Goal: Information Seeking & Learning: Check status

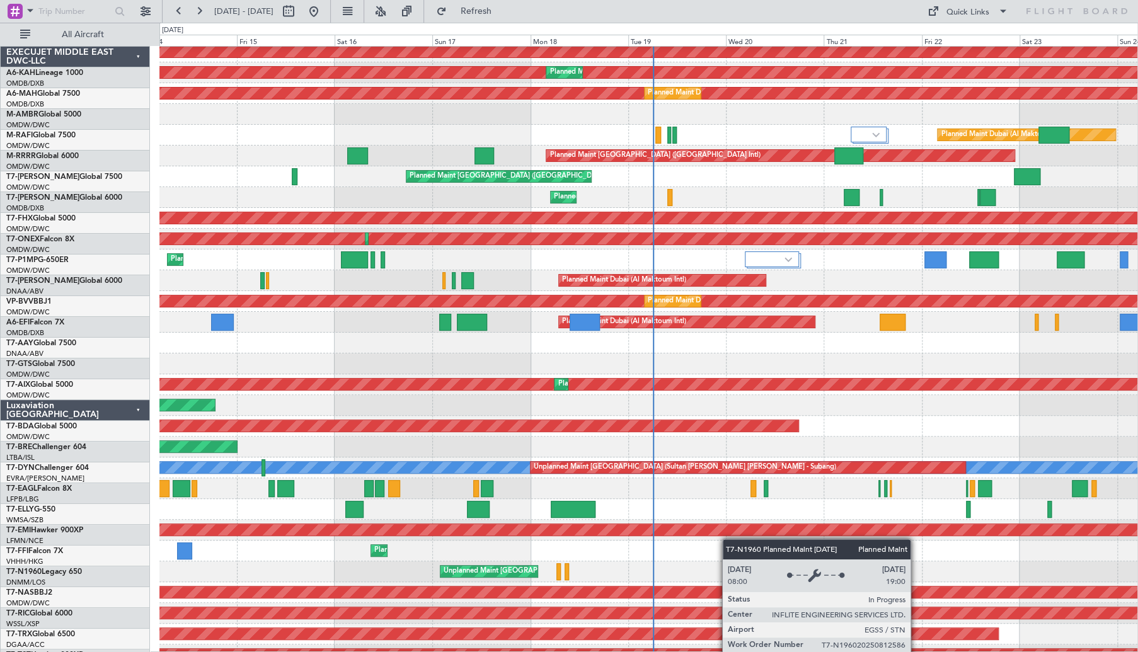
scroll to position [121, 0]
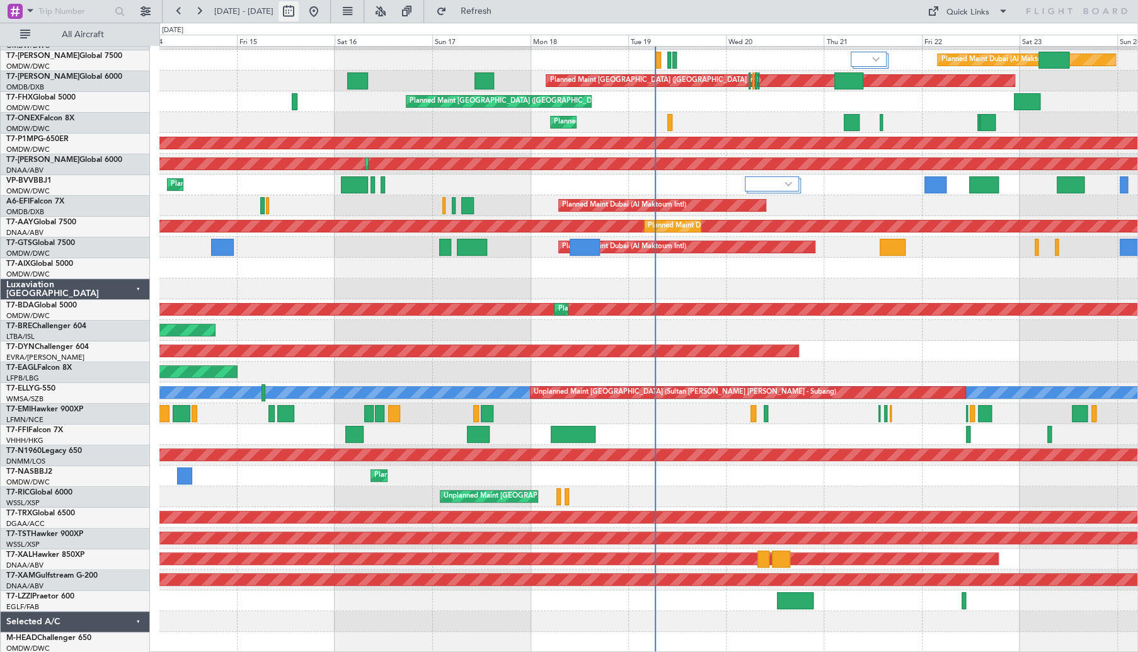
click at [299, 16] on button at bounding box center [288, 11] width 20 height 20
select select "8"
select select "2025"
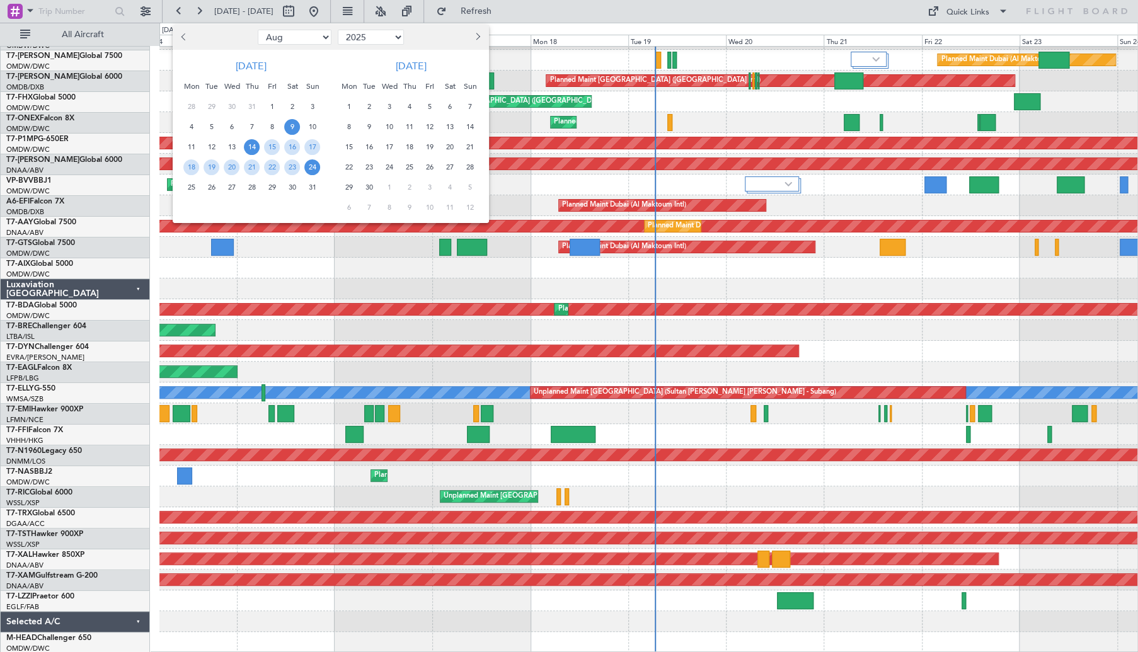
click at [294, 122] on span "9" at bounding box center [292, 127] width 16 height 16
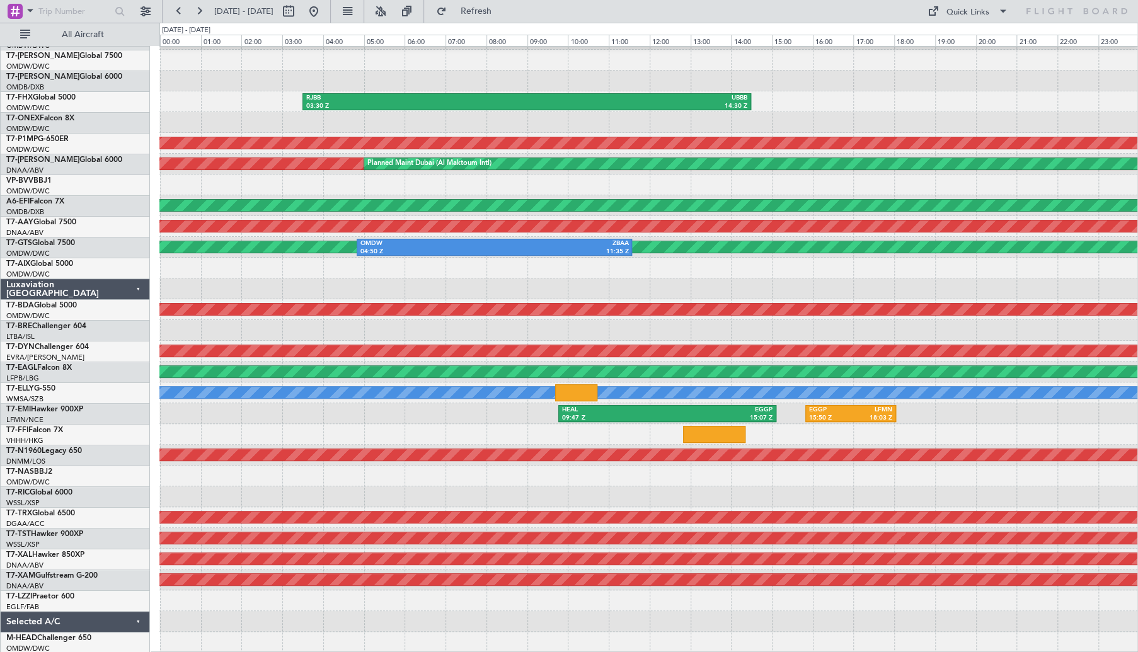
click at [582, 280] on div at bounding box center [648, 288] width 978 height 21
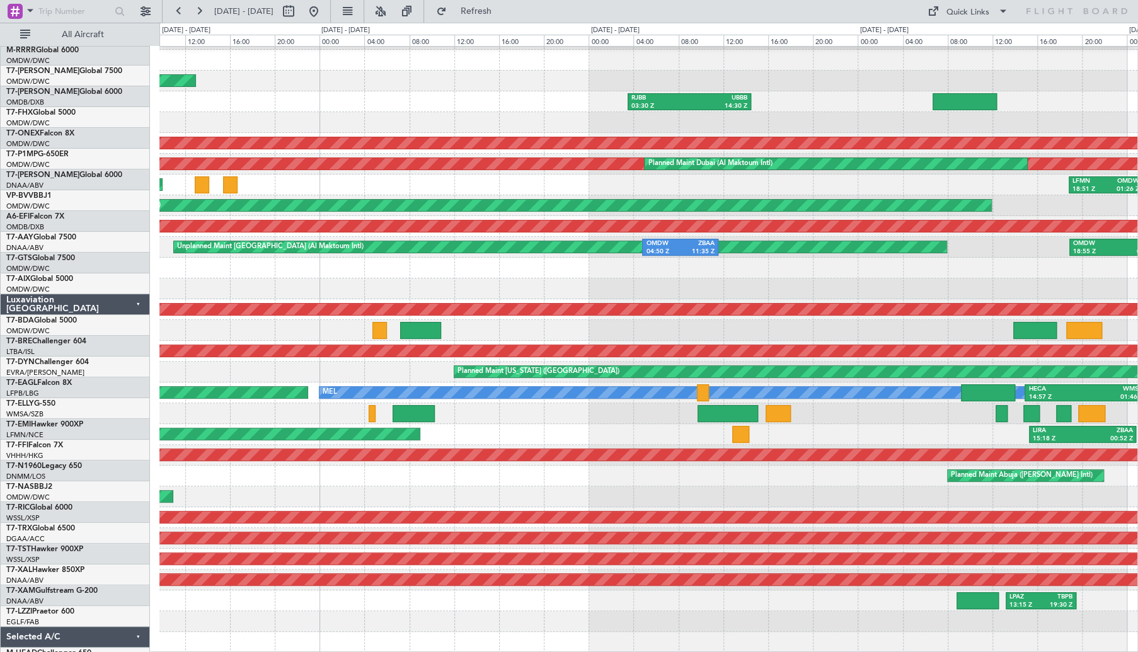
scroll to position [103, 0]
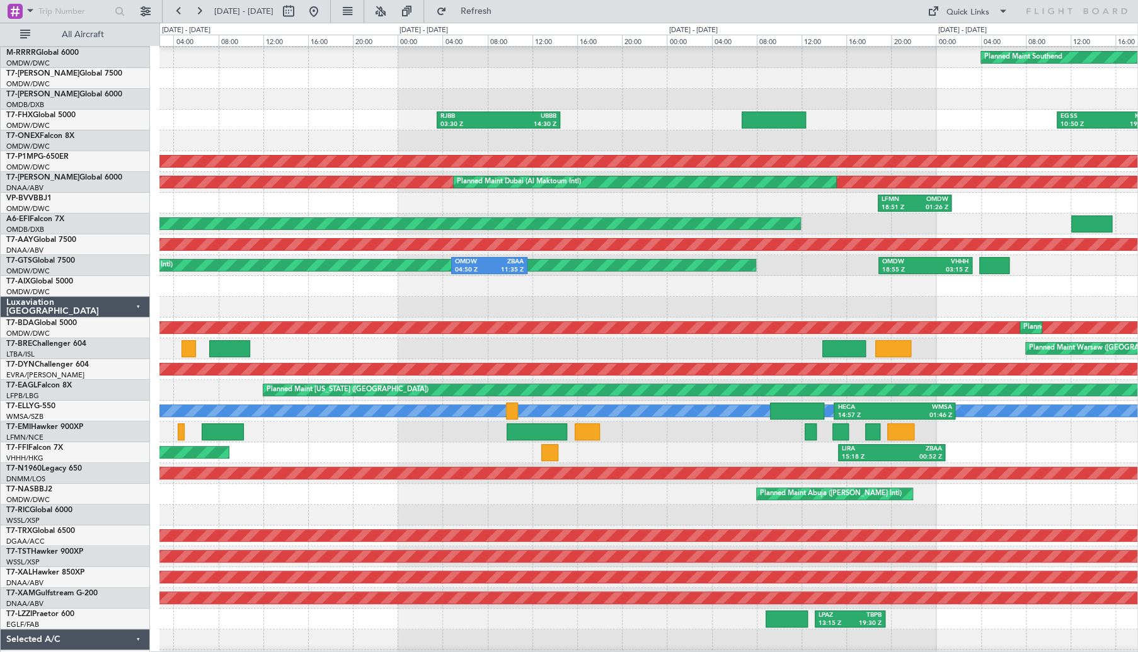
click at [642, 288] on div at bounding box center [648, 286] width 978 height 21
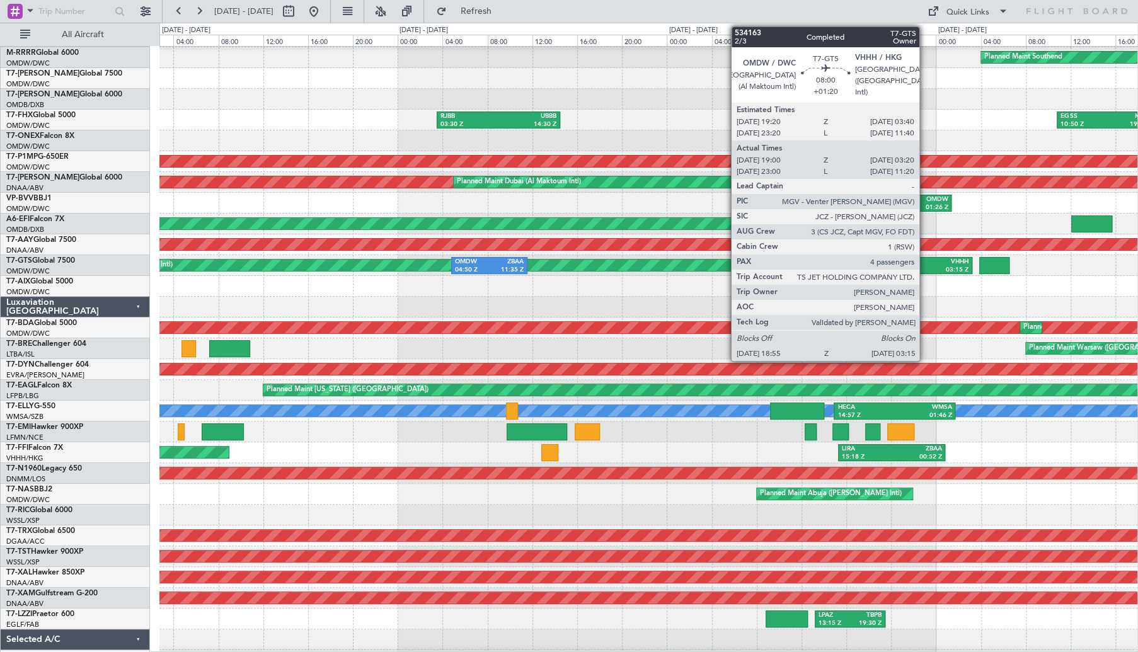
click at [925, 266] on div "03:15 Z" at bounding box center [946, 270] width 43 height 9
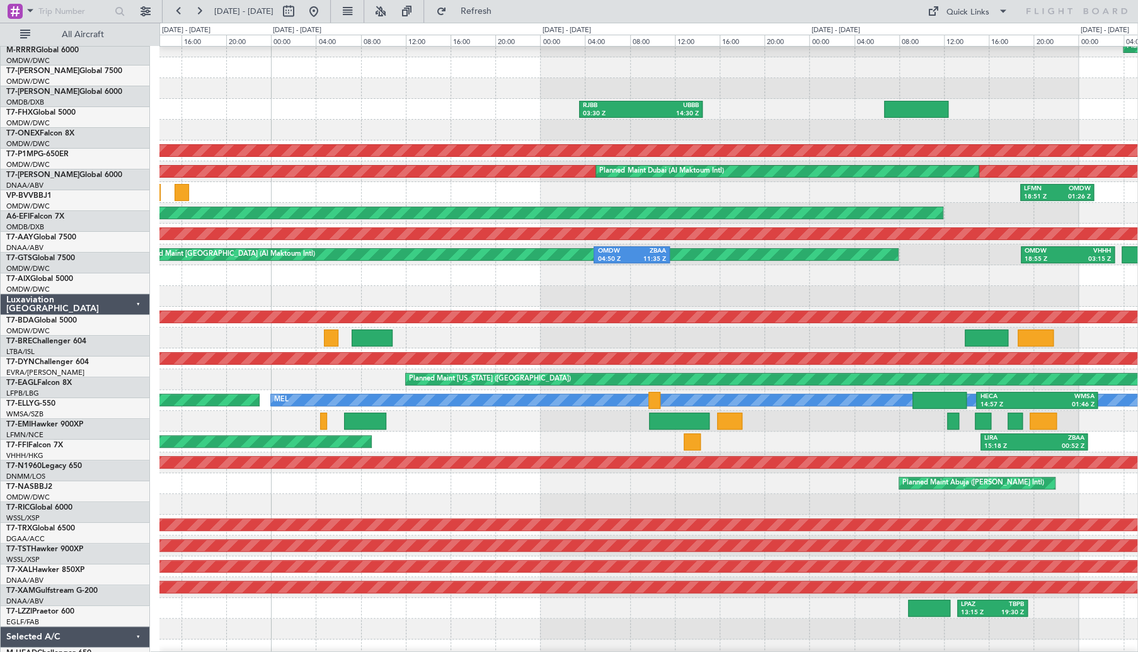
scroll to position [121, 0]
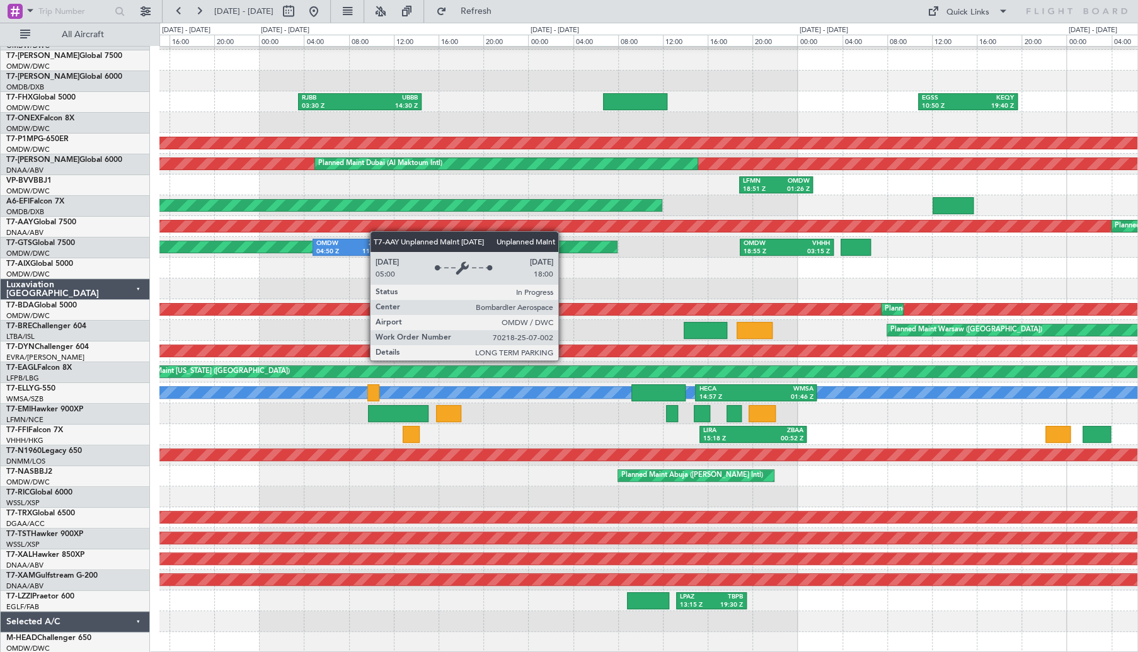
click at [350, 230] on div "Planned Maint Southend RJBB 03:30 Z UBBB 14:30 Z EGSS 10:50 Z KEQY 19:40 Z Plan…" at bounding box center [648, 288] width 978 height 727
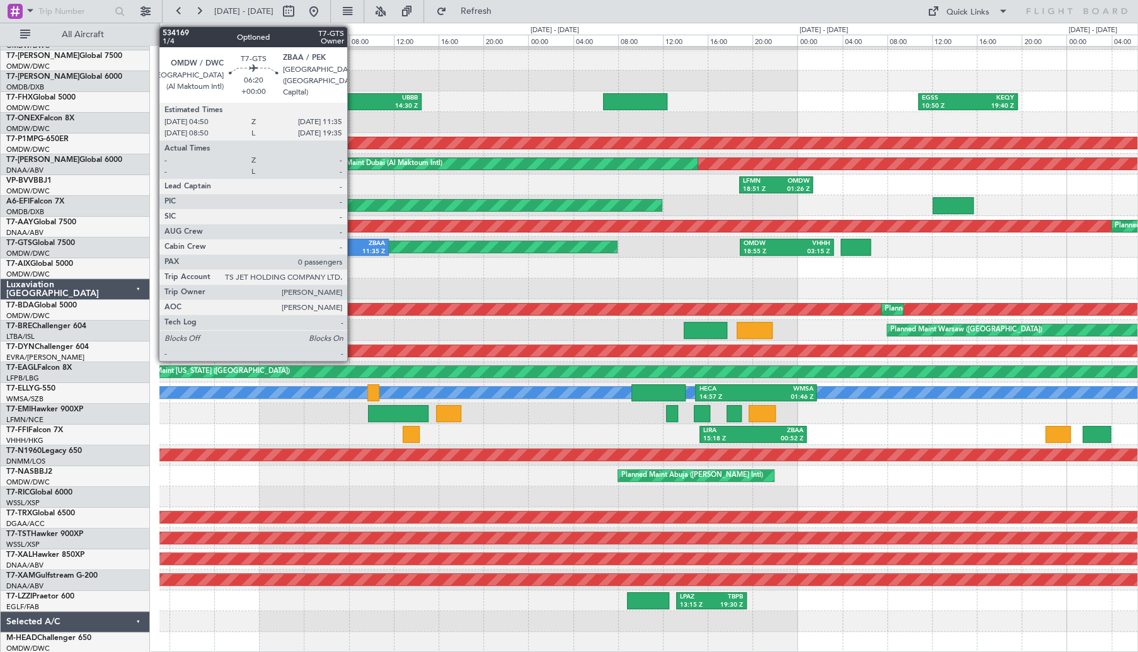
click at [353, 246] on div "ZBAA" at bounding box center [368, 243] width 34 height 9
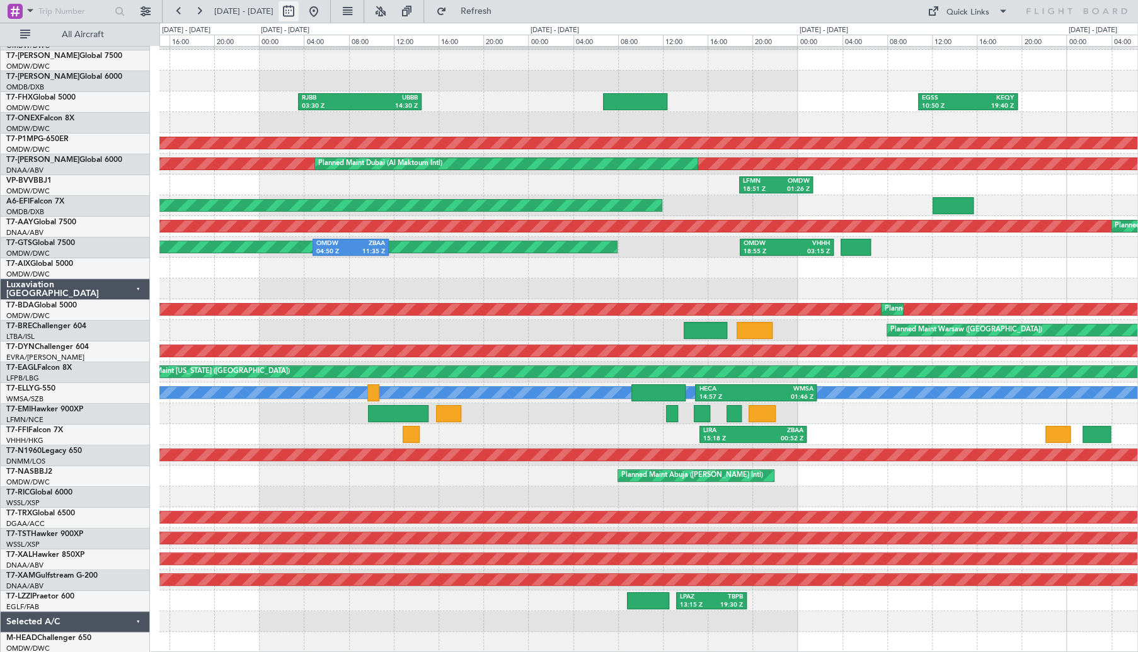
click at [299, 11] on button at bounding box center [288, 11] width 20 height 20
select select "8"
select select "2025"
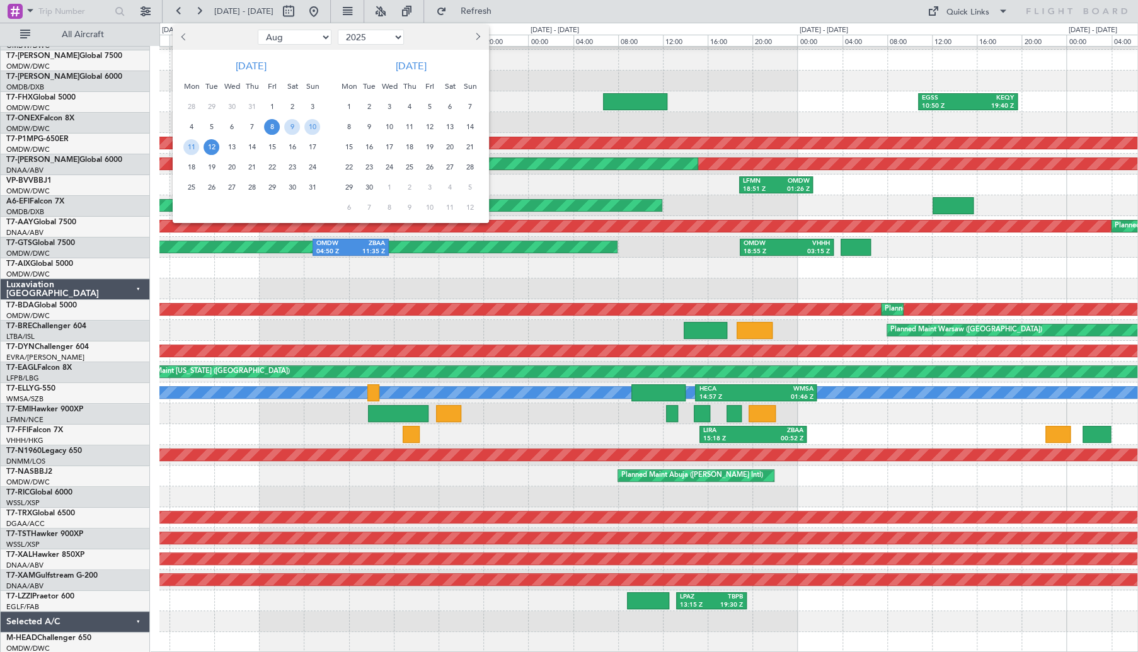
click at [186, 37] on span "Previous month" at bounding box center [185, 37] width 8 height 8
select select "6"
click at [194, 169] on span "16" at bounding box center [191, 167] width 16 height 16
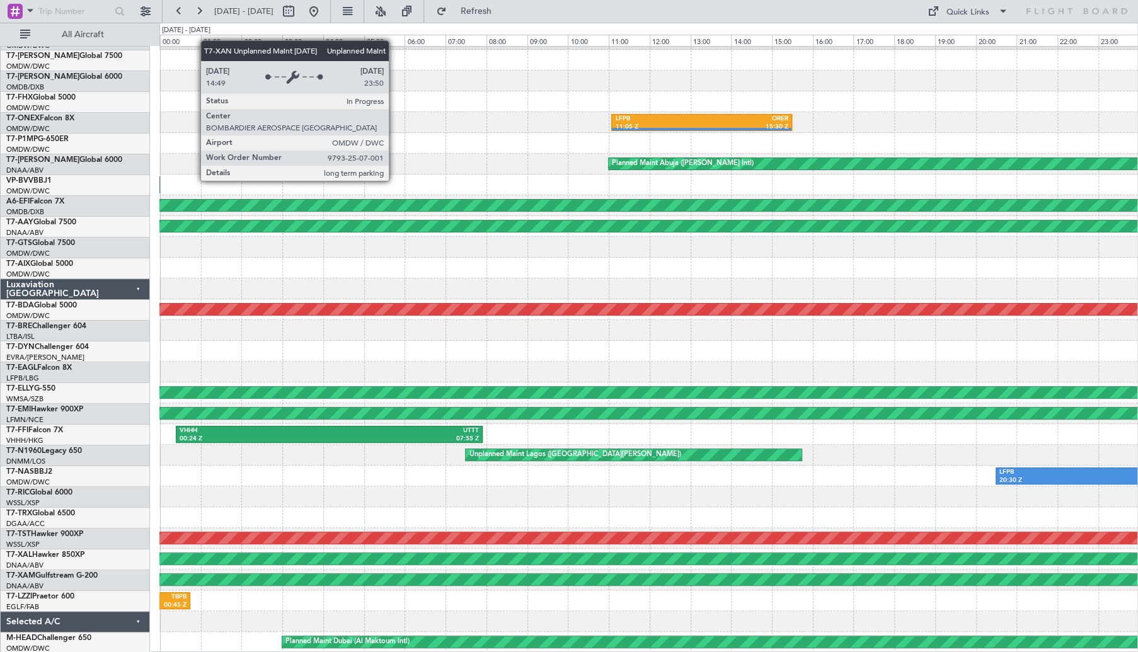
click at [535, 144] on div at bounding box center [648, 143] width 978 height 21
click at [489, 106] on div at bounding box center [648, 101] width 978 height 21
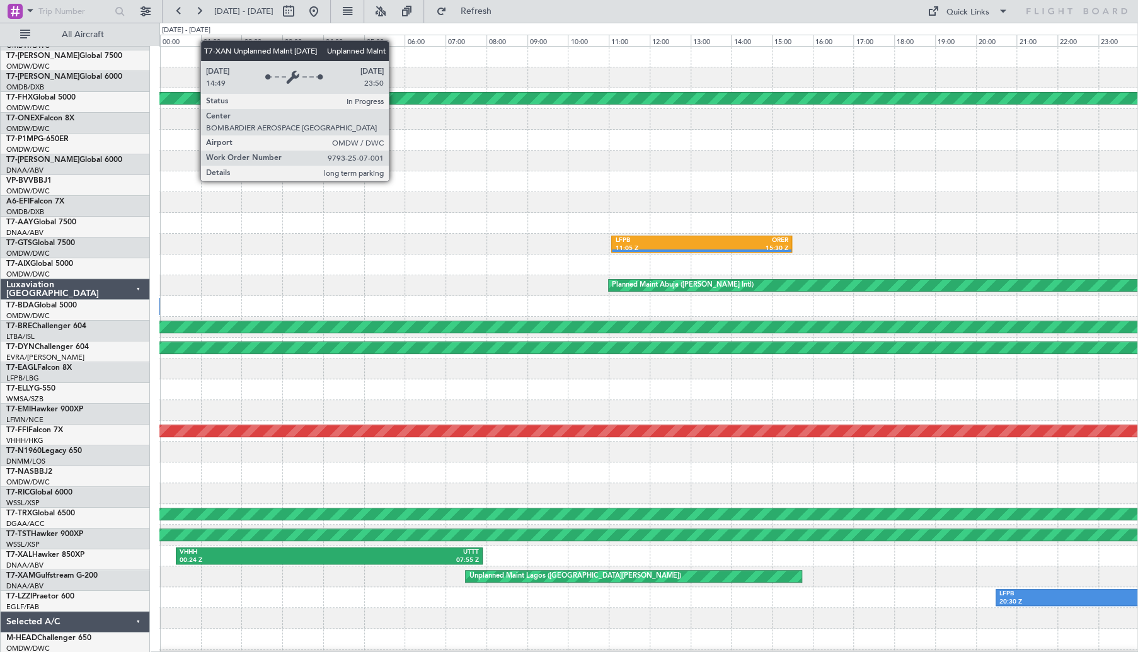
scroll to position [0, 0]
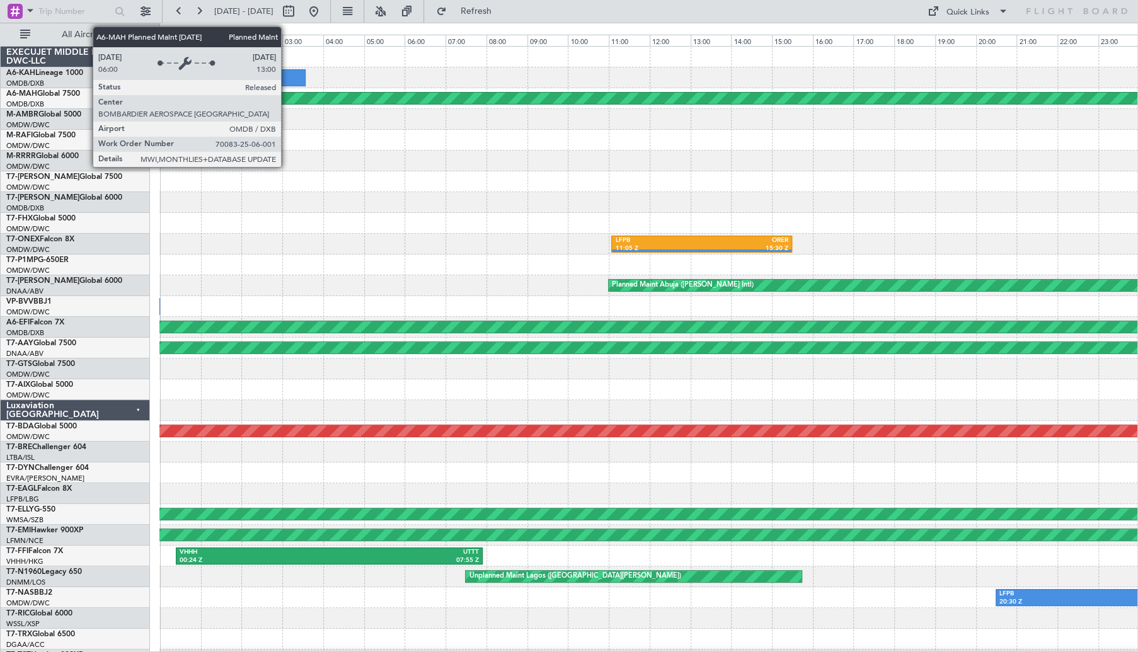
click at [288, 100] on div "Planned Maint [GEOGRAPHIC_DATA] ([GEOGRAPHIC_DATA] Intl)" at bounding box center [648, 98] width 2932 height 11
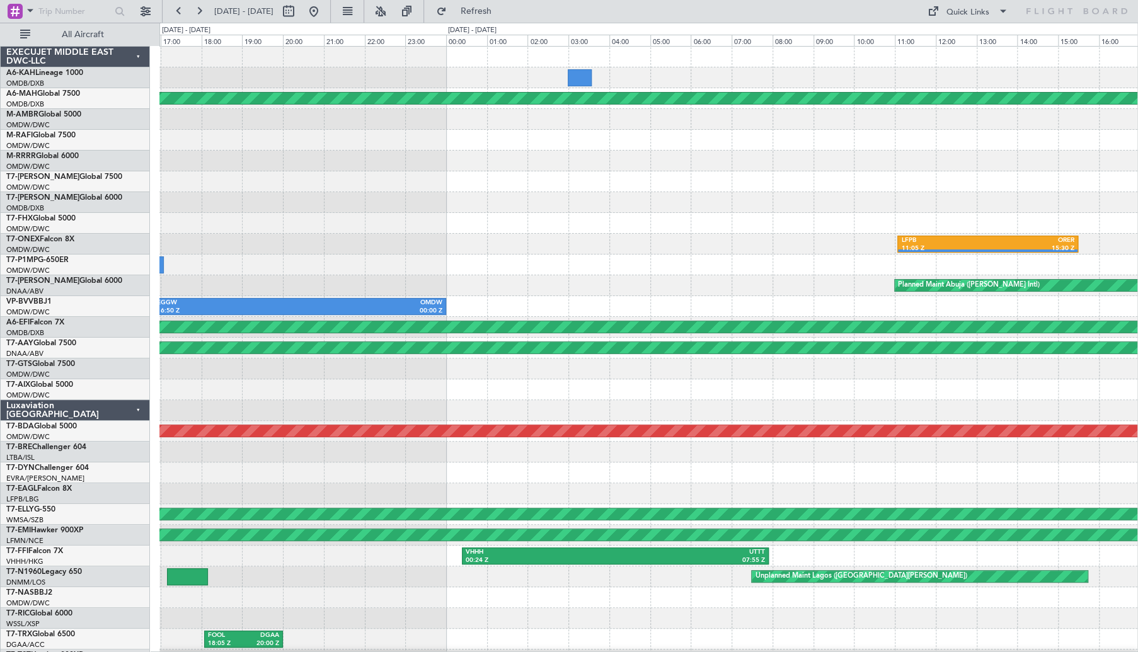
click at [644, 210] on div at bounding box center [648, 202] width 978 height 21
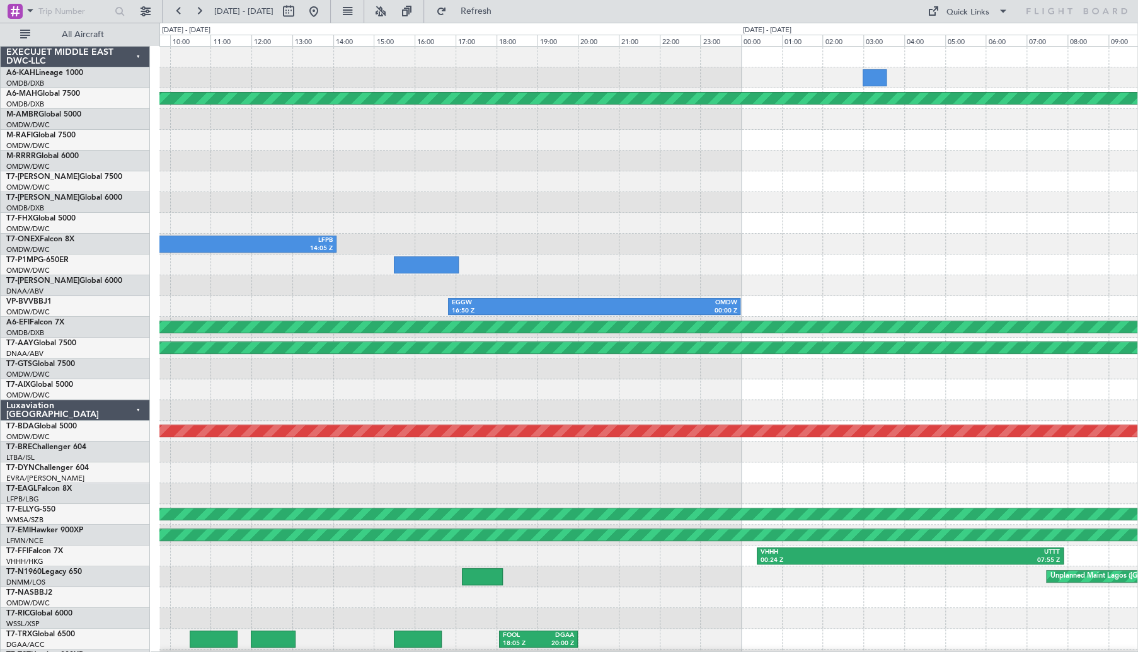
click at [830, 212] on div at bounding box center [648, 202] width 978 height 21
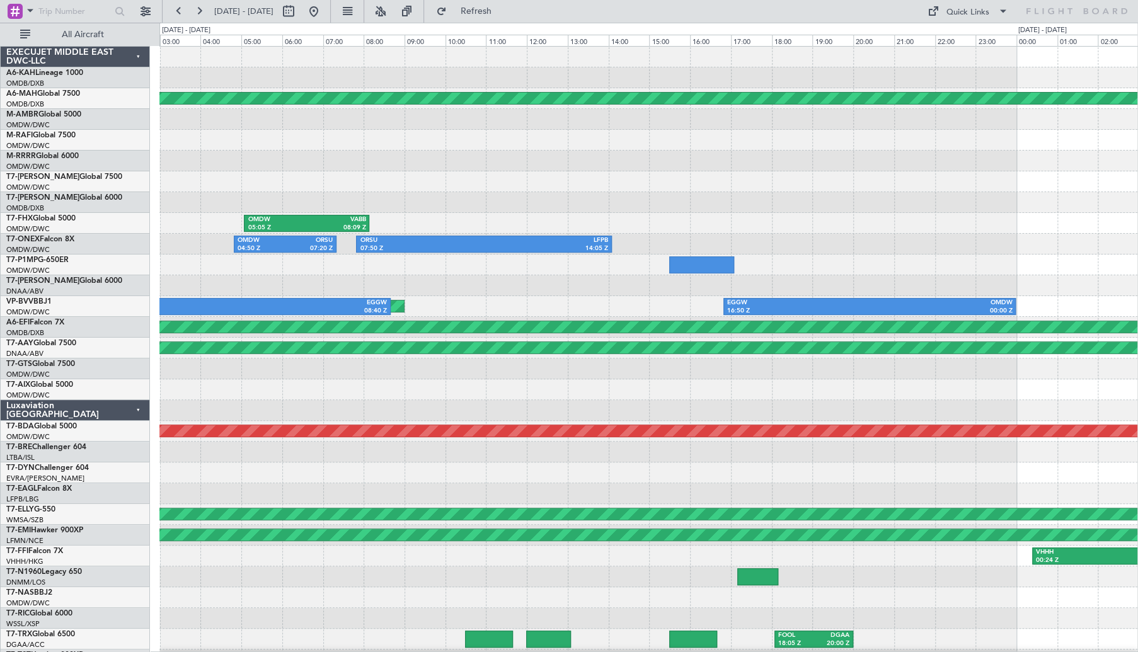
click at [817, 214] on div "Planned Maint [GEOGRAPHIC_DATA] ([GEOGRAPHIC_DATA] Intl) OMDW 05:05 Z VABB 08:0…" at bounding box center [648, 410] width 978 height 727
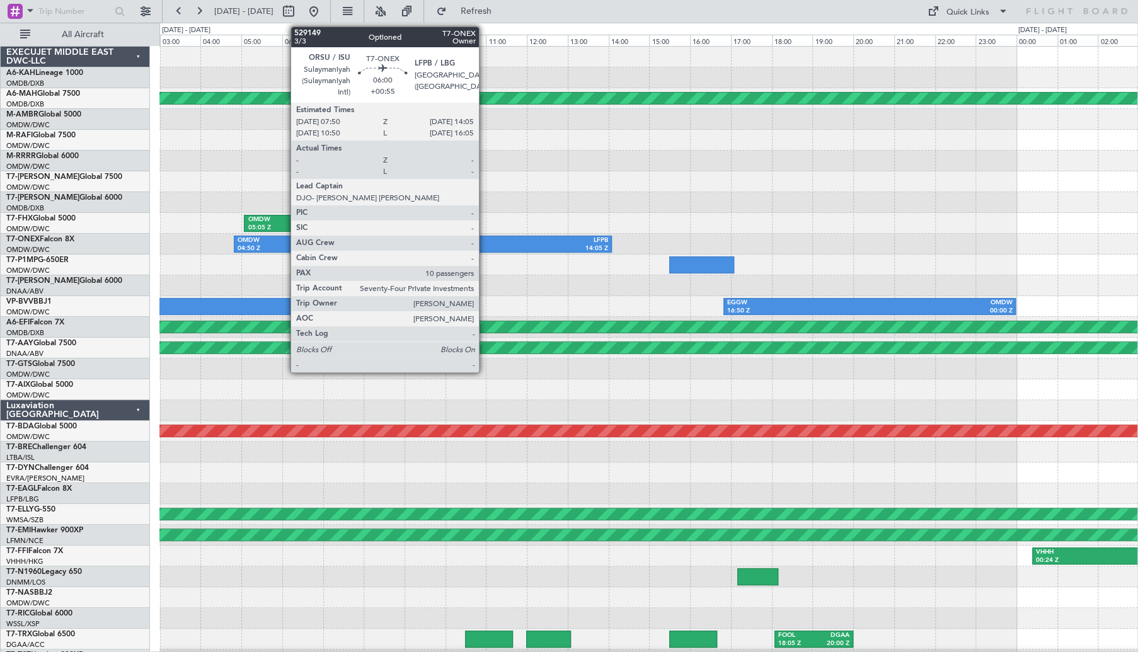
click at [484, 241] on div "LFPB" at bounding box center [546, 240] width 124 height 9
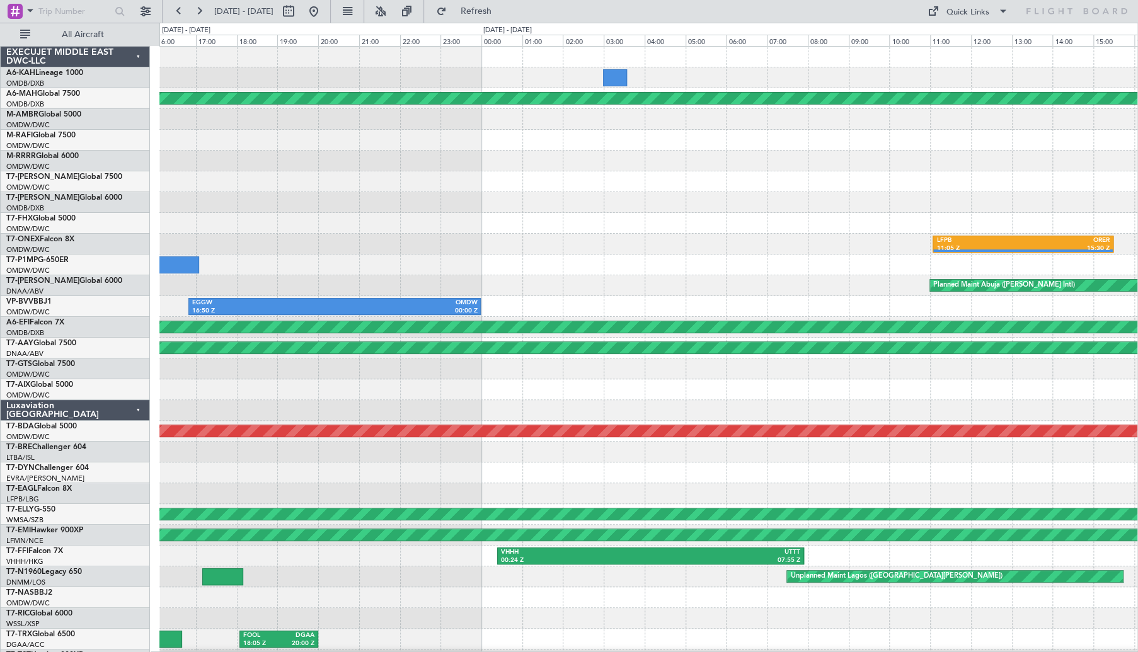
click at [413, 287] on div "Planned Maint [GEOGRAPHIC_DATA] ([GEOGRAPHIC_DATA] Intl) LFPB 11:05 Z ORER 15:3…" at bounding box center [648, 410] width 978 height 727
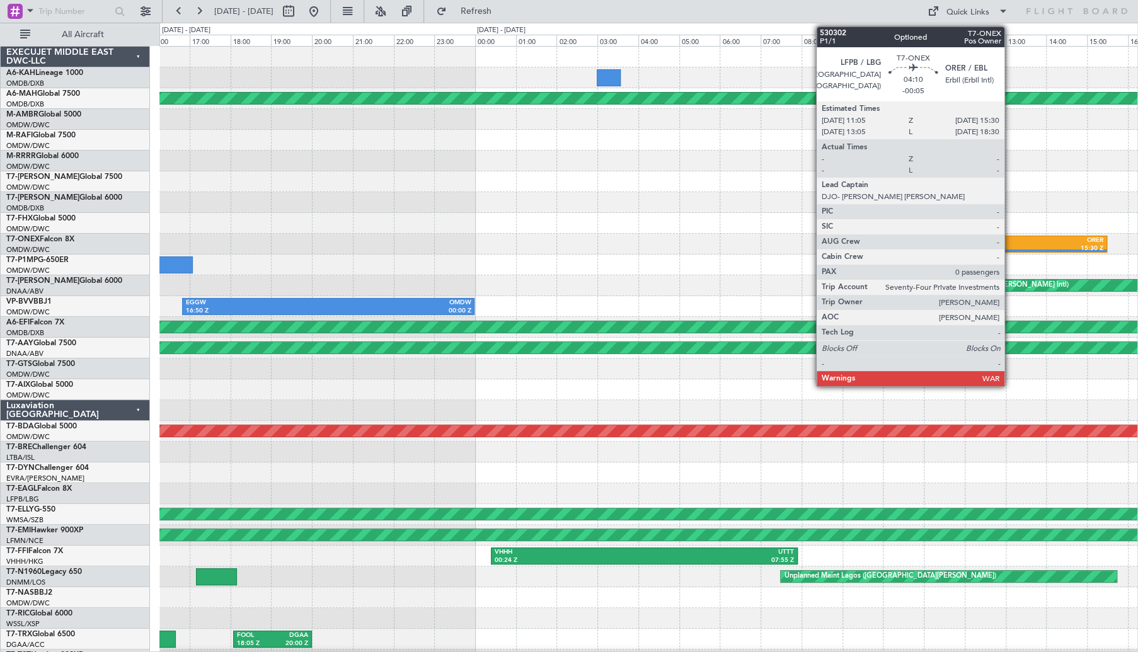
click at [1010, 244] on div "11:05 Z" at bounding box center [973, 248] width 86 height 9
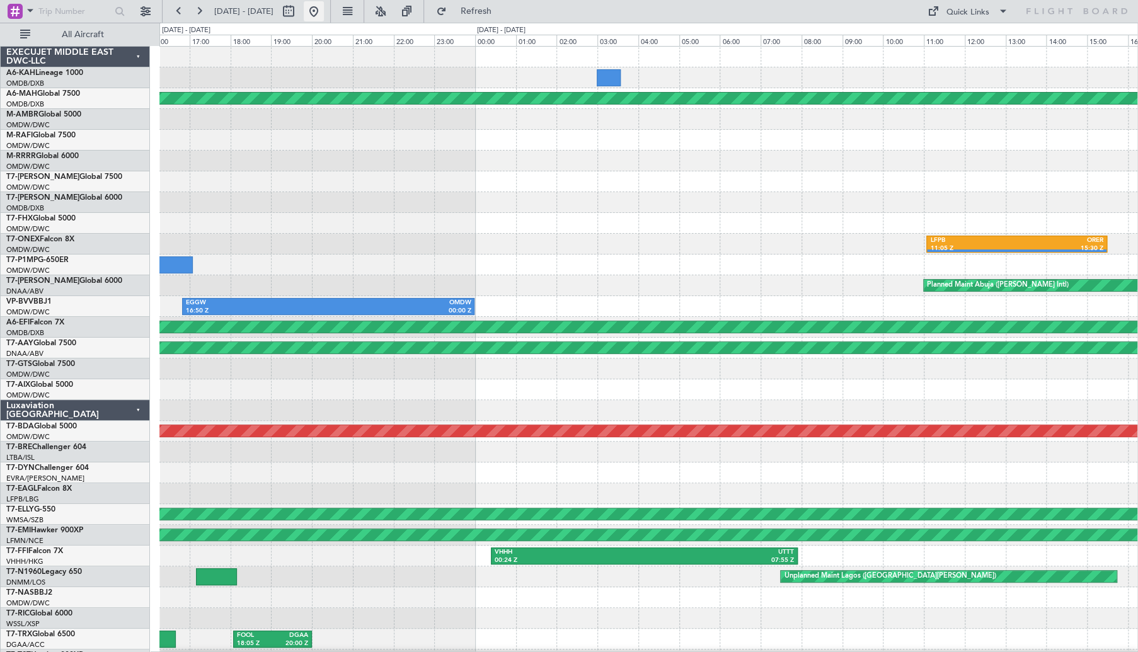
click at [324, 15] on button at bounding box center [314, 11] width 20 height 20
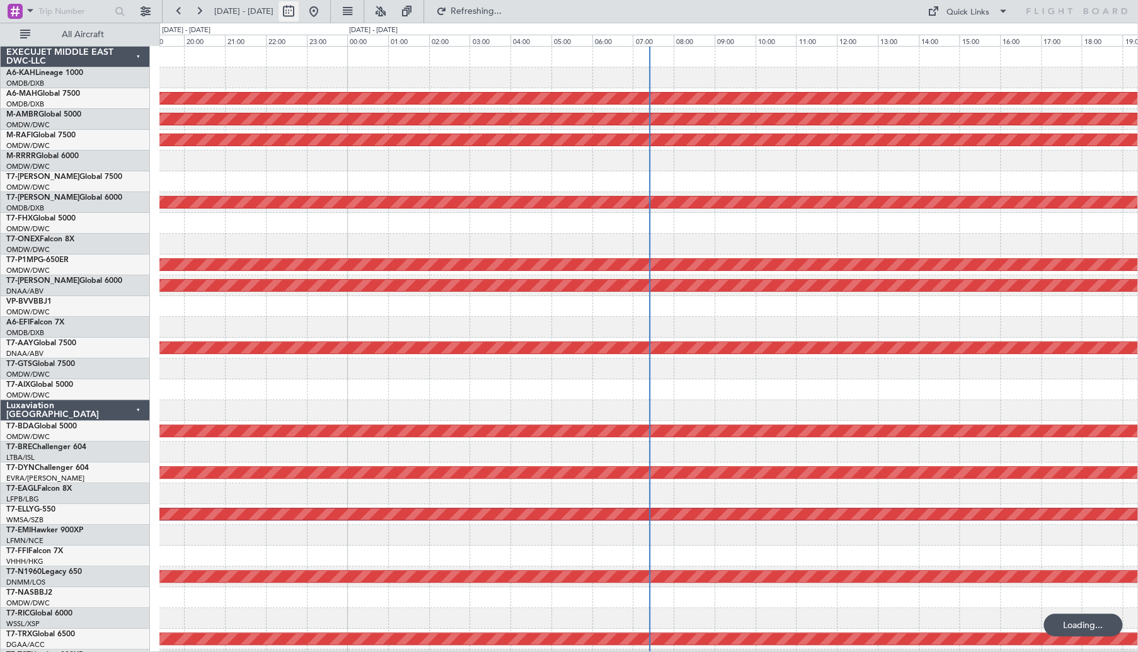
click at [299, 13] on button at bounding box center [288, 11] width 20 height 20
select select "8"
select select "2025"
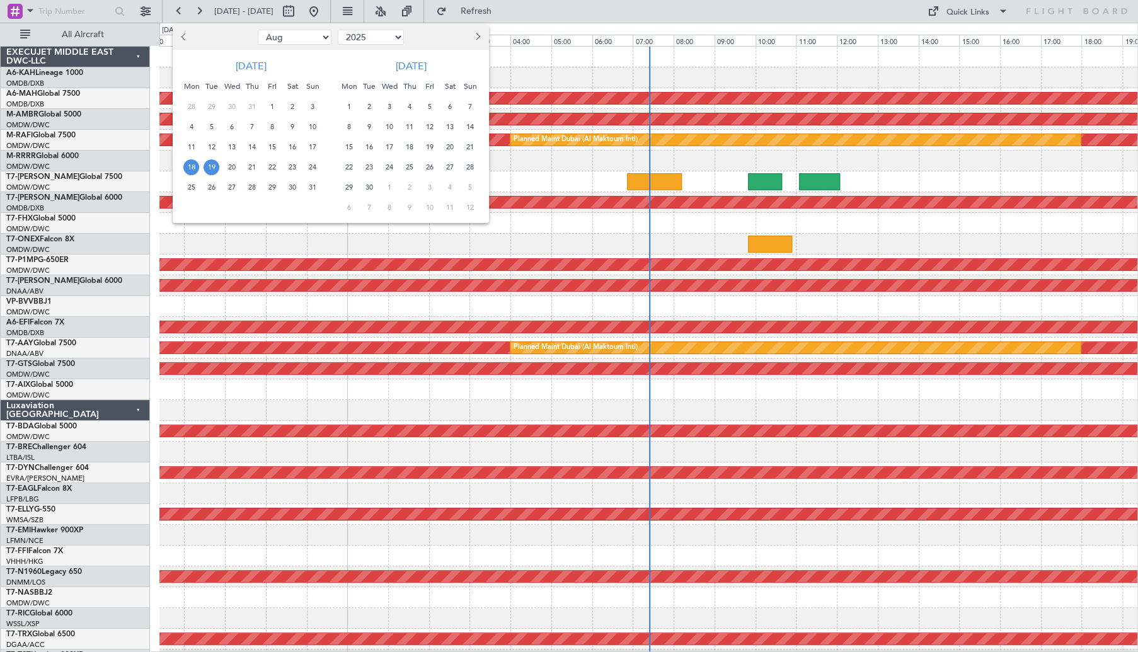
click at [185, 36] on span "Previous month" at bounding box center [185, 37] width 8 height 8
select select "7"
click at [194, 149] on span "14" at bounding box center [191, 147] width 16 height 16
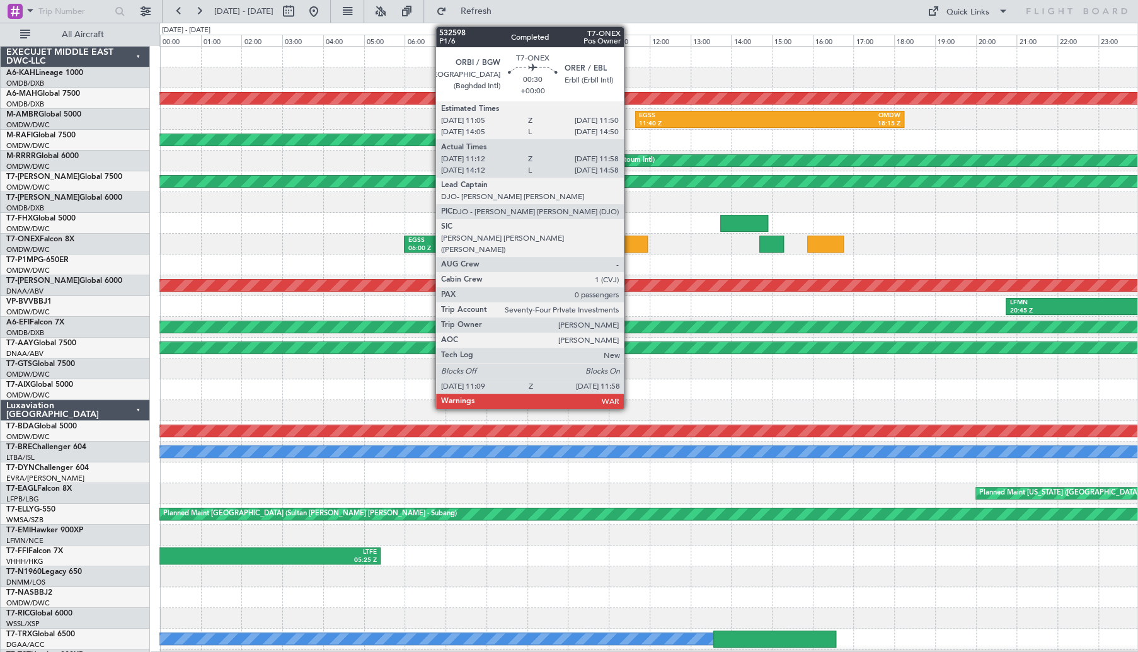
click at [629, 240] on div at bounding box center [630, 244] width 33 height 17
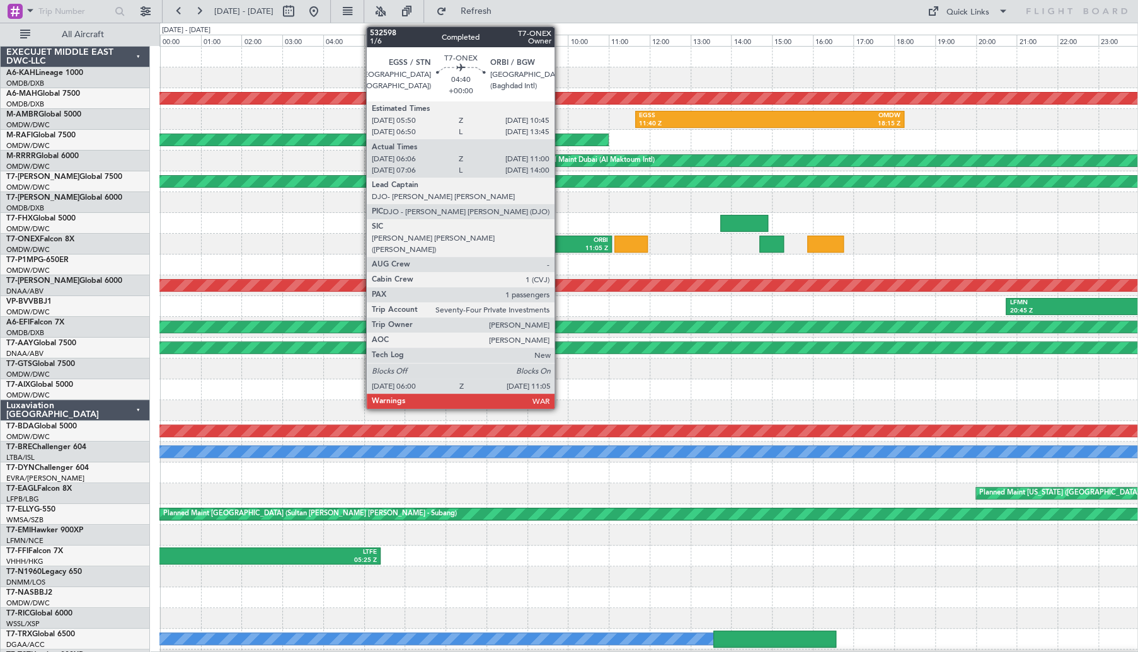
click at [560, 246] on div "11:05 Z" at bounding box center [558, 248] width 100 height 9
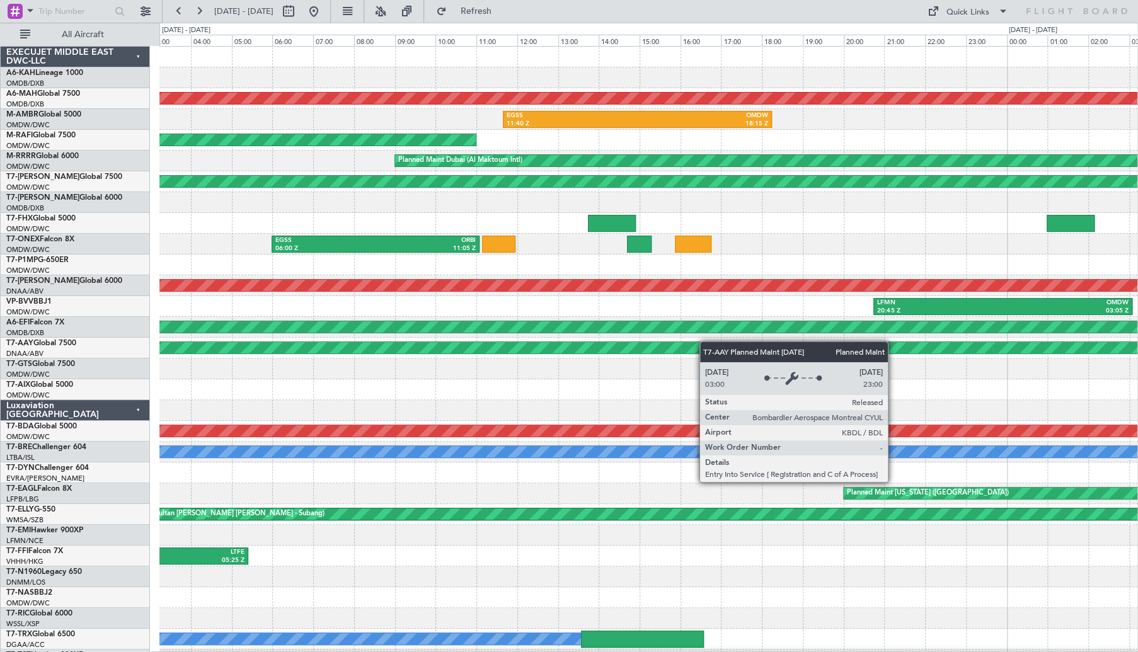
click at [823, 343] on div "Planned Maint [GEOGRAPHIC_DATA] ([GEOGRAPHIC_DATA] Intl) Planned Maint [GEOGRAP…" at bounding box center [648, 410] width 978 height 727
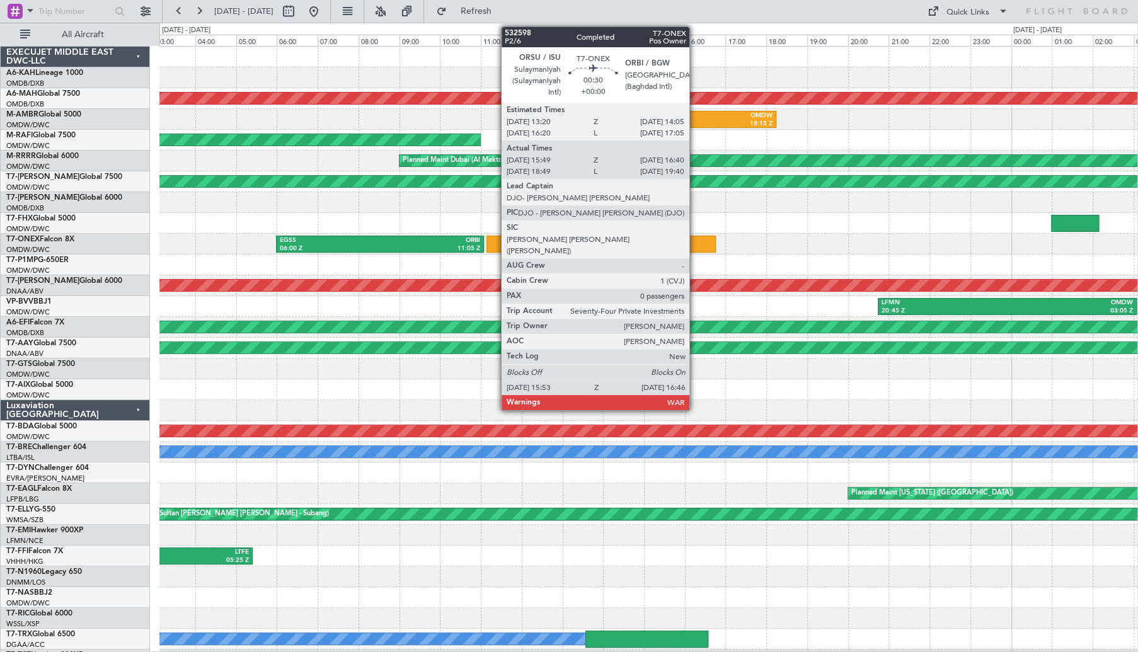
click at [695, 244] on div at bounding box center [697, 244] width 37 height 17
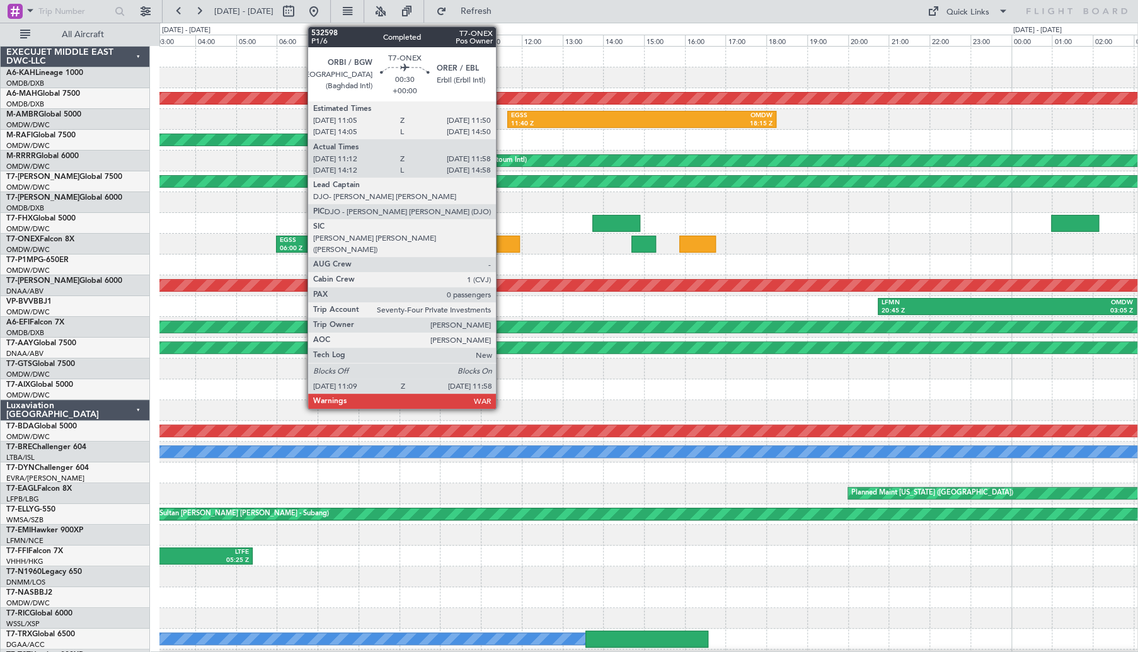
click at [501, 244] on div at bounding box center [502, 244] width 33 height 17
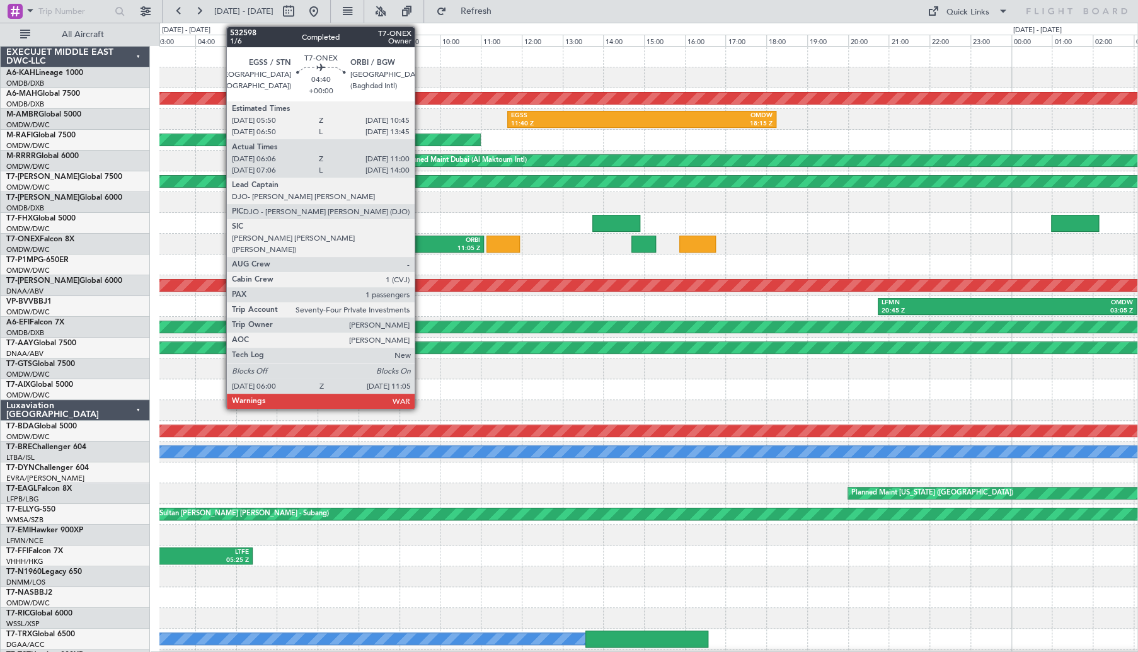
click at [420, 237] on div "ORBI" at bounding box center [430, 240] width 100 height 9
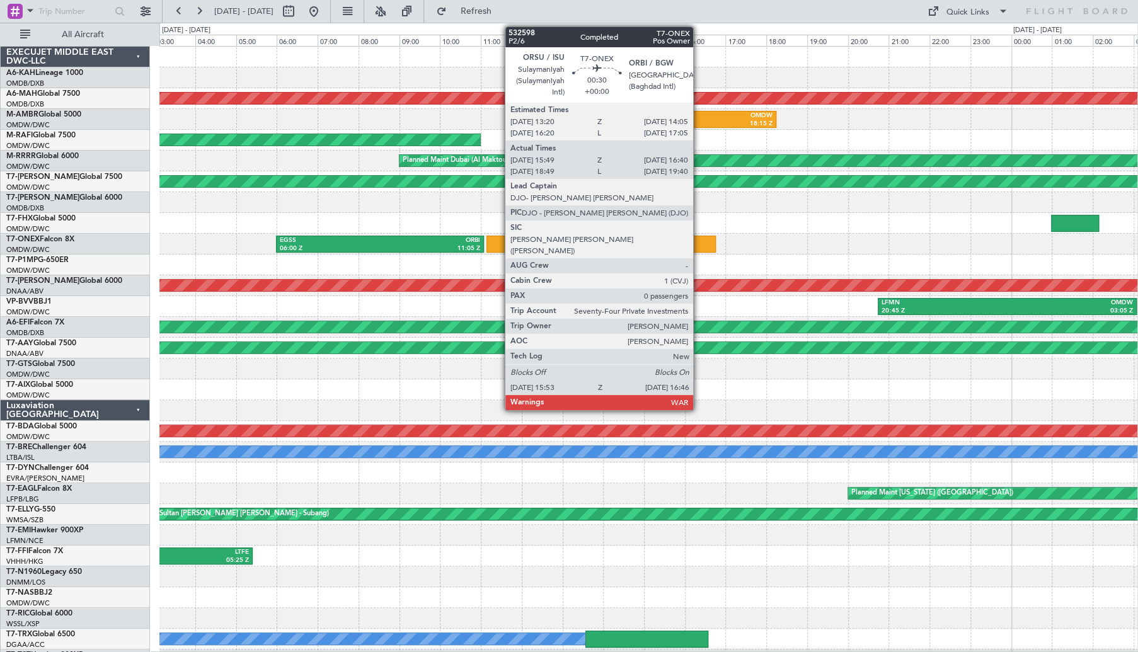
click at [699, 244] on div at bounding box center [697, 244] width 37 height 17
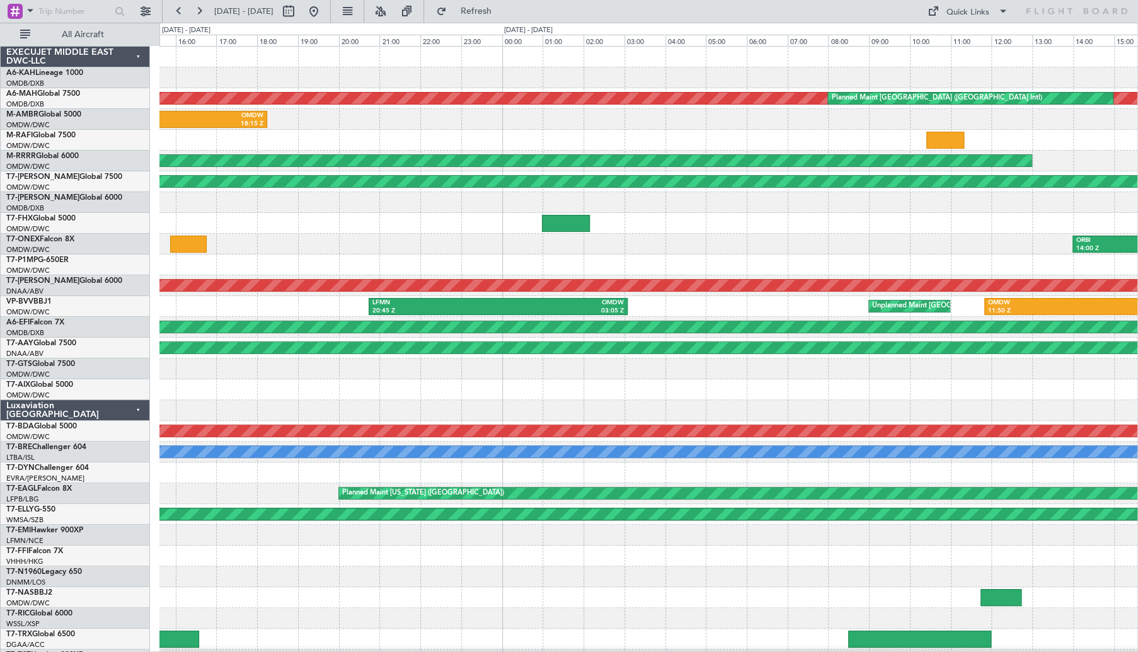
click at [379, 251] on div "ORBI 14:00 Z LRBS 16:55 Z LRBS 17:38 Z EGLF 20:55 Z EGSS 06:00 Z ORBI 11:05 Z" at bounding box center [648, 244] width 978 height 21
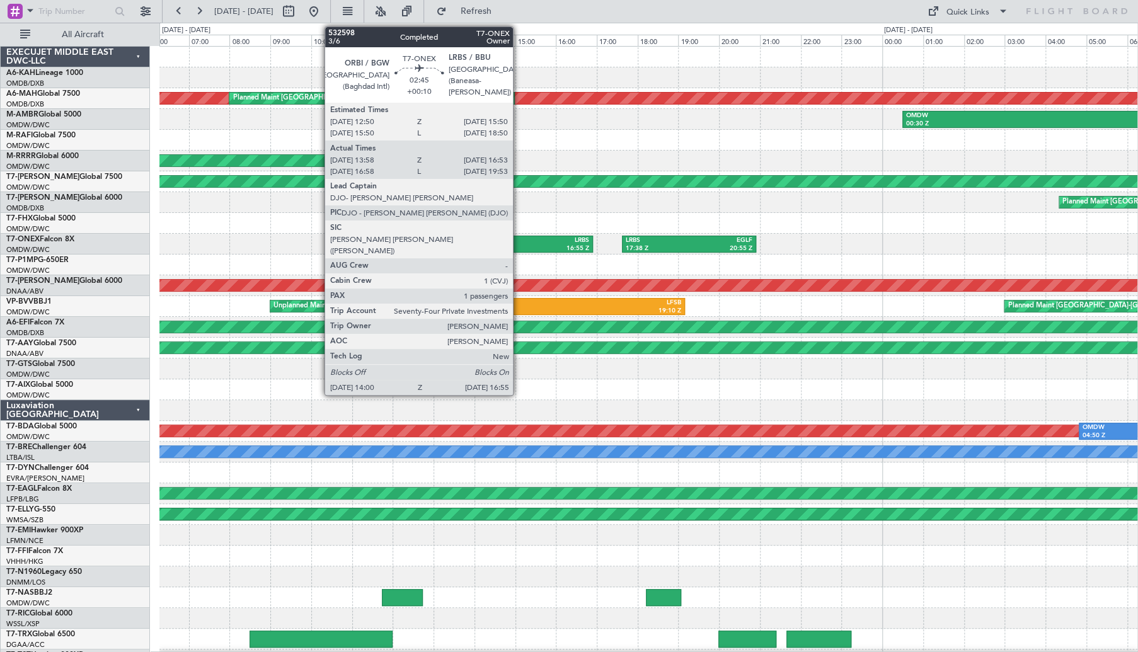
click at [518, 242] on div "ORBI" at bounding box center [505, 240] width 56 height 9
